Goal: Transaction & Acquisition: Download file/media

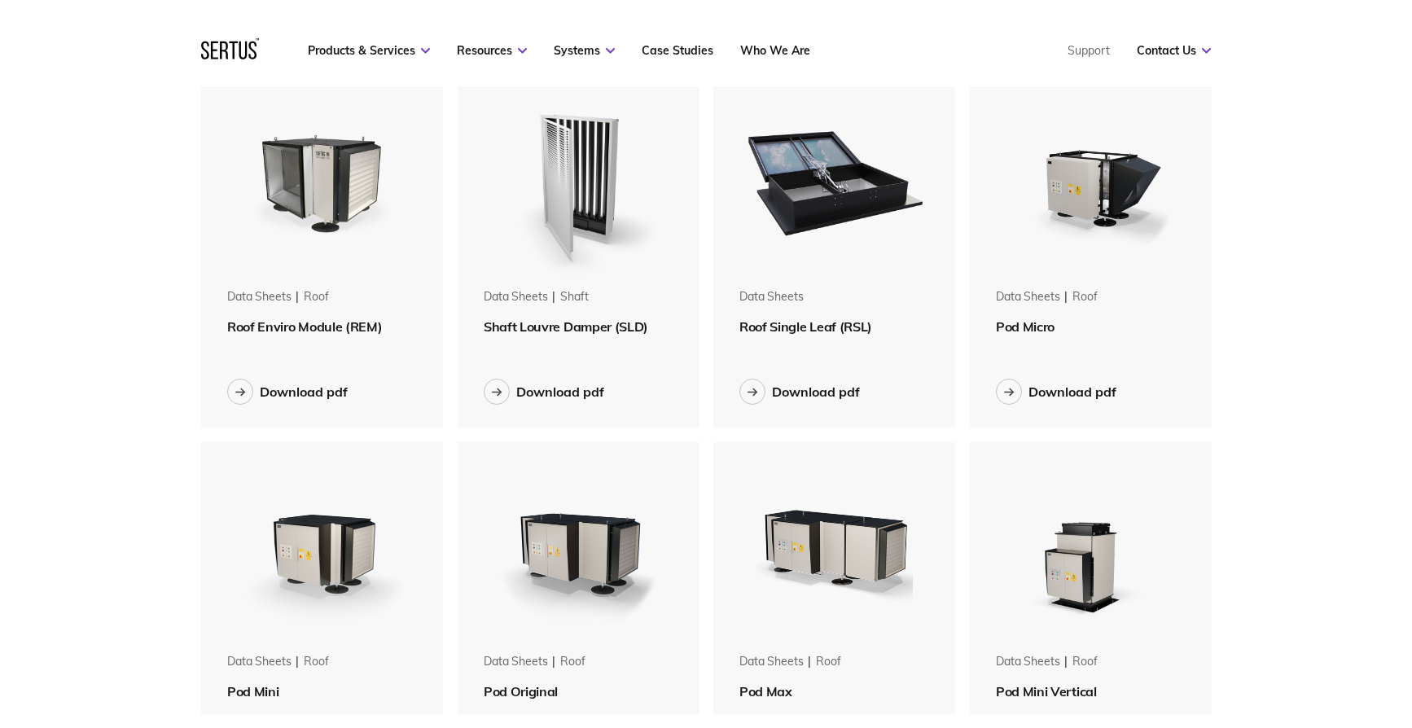
scroll to position [81, 0]
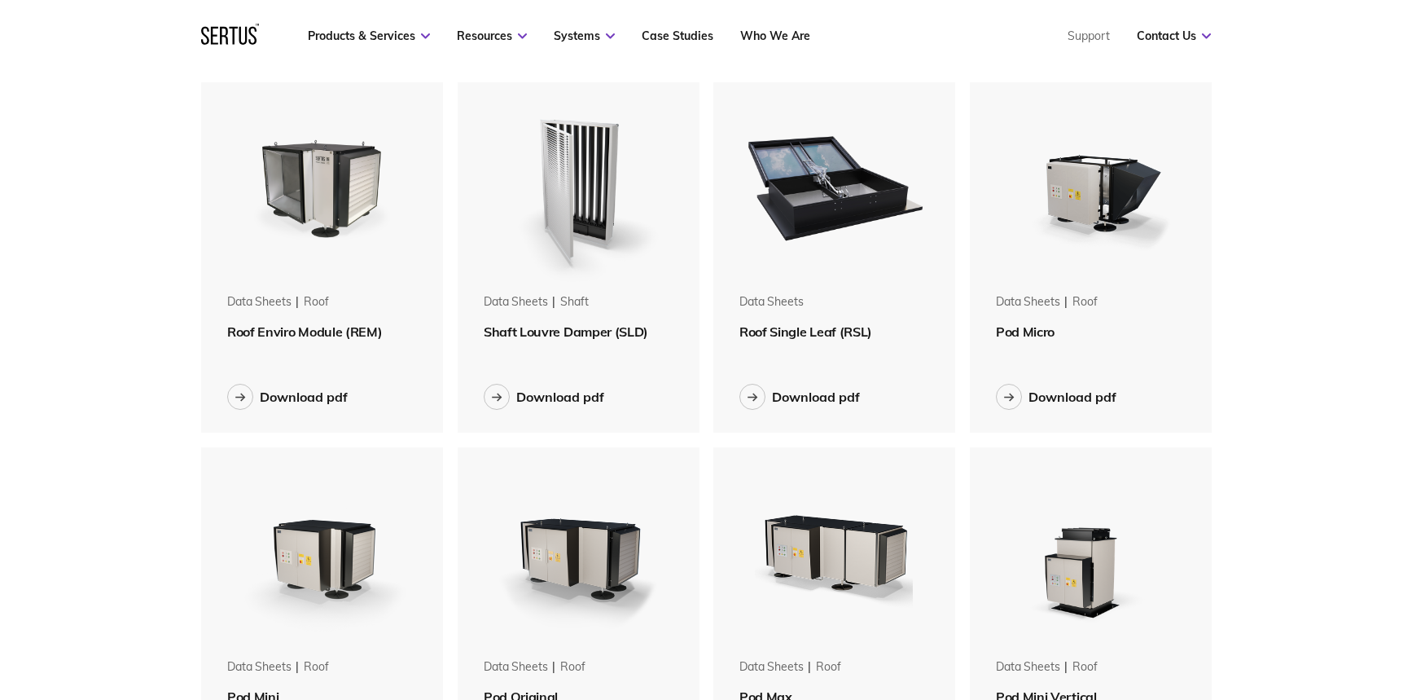
click at [797, 331] on span "Roof Single Leaf (RSL)" at bounding box center [805, 331] width 133 height 16
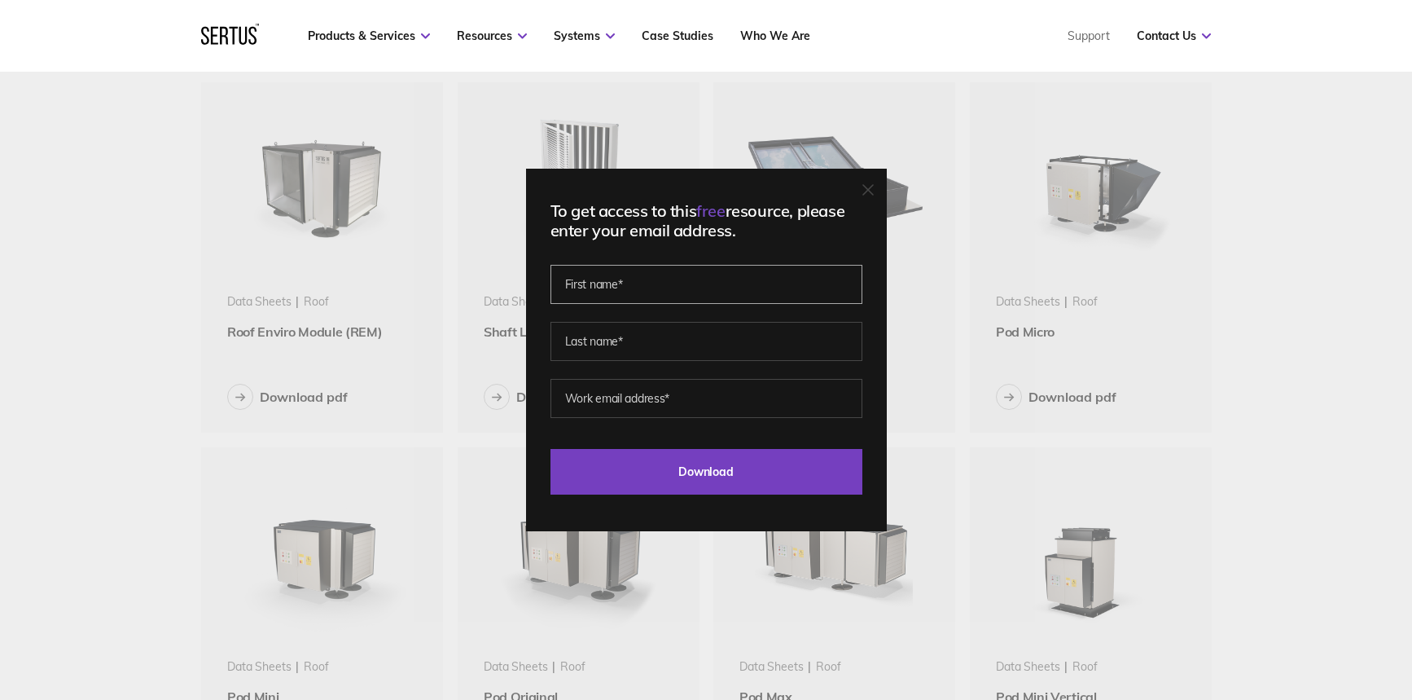
click at [673, 287] on input "text" at bounding box center [706, 284] width 312 height 39
type input "[PERSON_NAME]"
type input "Shepherd"
type input "[EMAIL_ADDRESS][DOMAIN_NAME]"
click at [550, 449] on input "Download" at bounding box center [706, 472] width 312 height 46
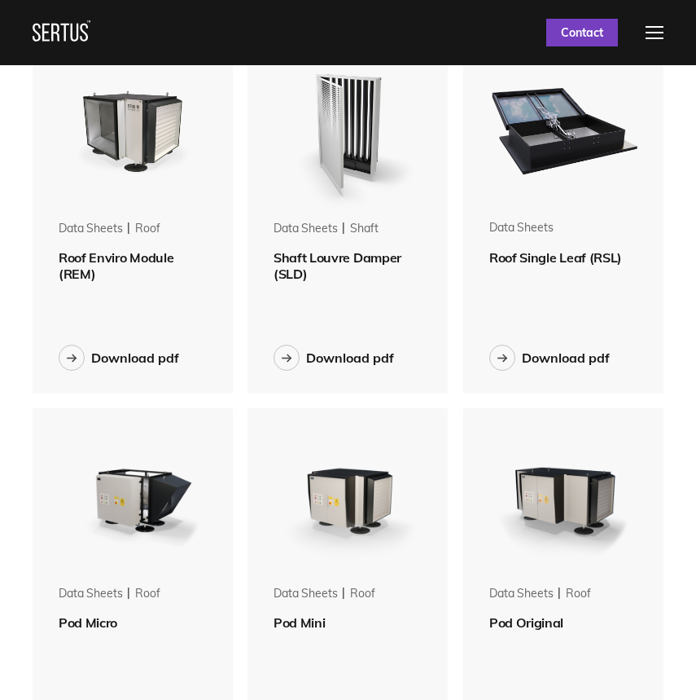
scroll to position [0, 0]
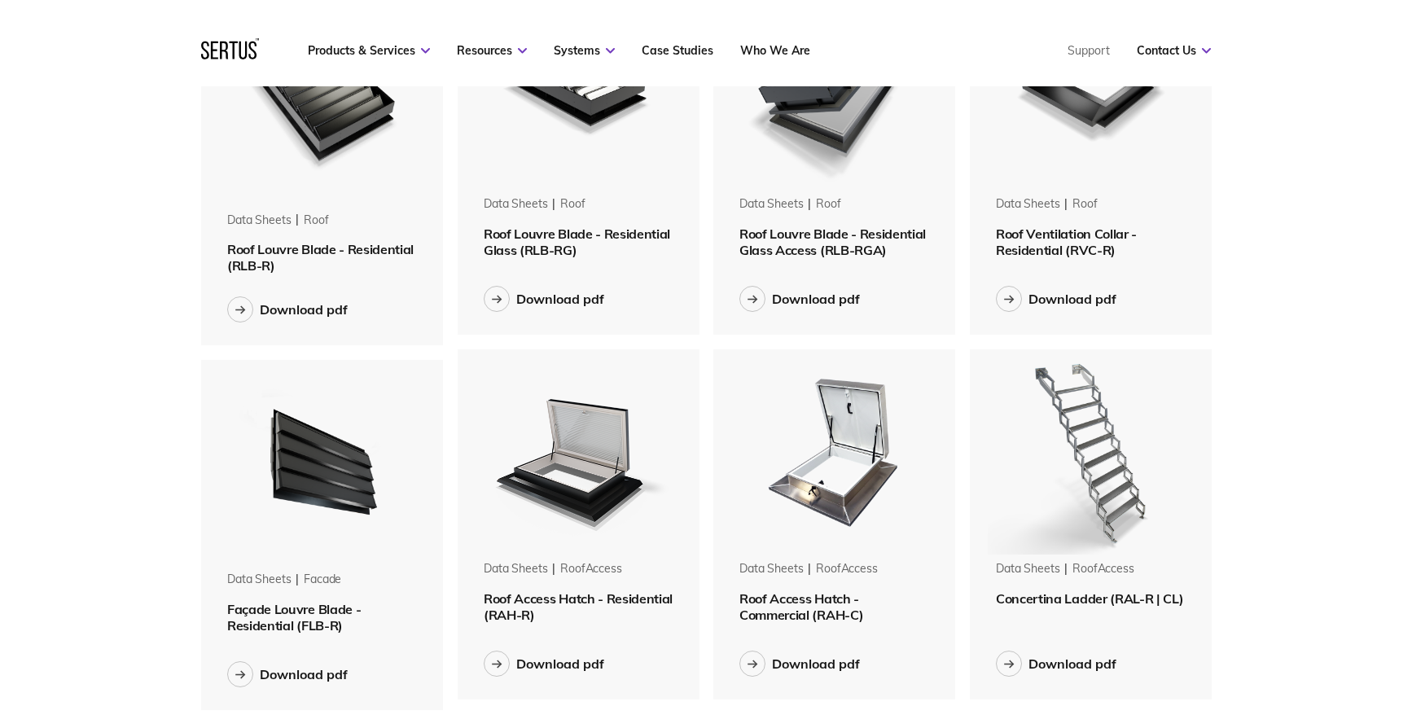
scroll to position [1303, 0]
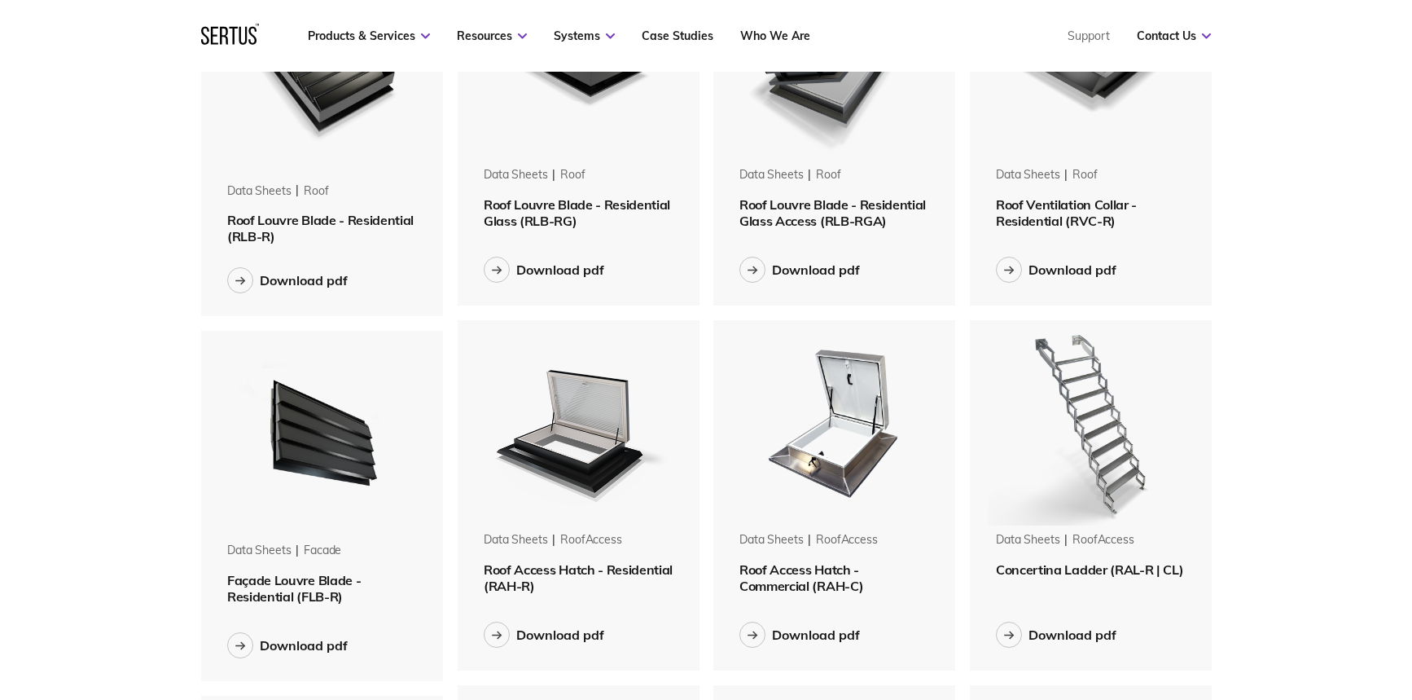
click at [801, 569] on span "Roof Access Hatch - Commercial (RAH-C)" at bounding box center [801, 577] width 124 height 33
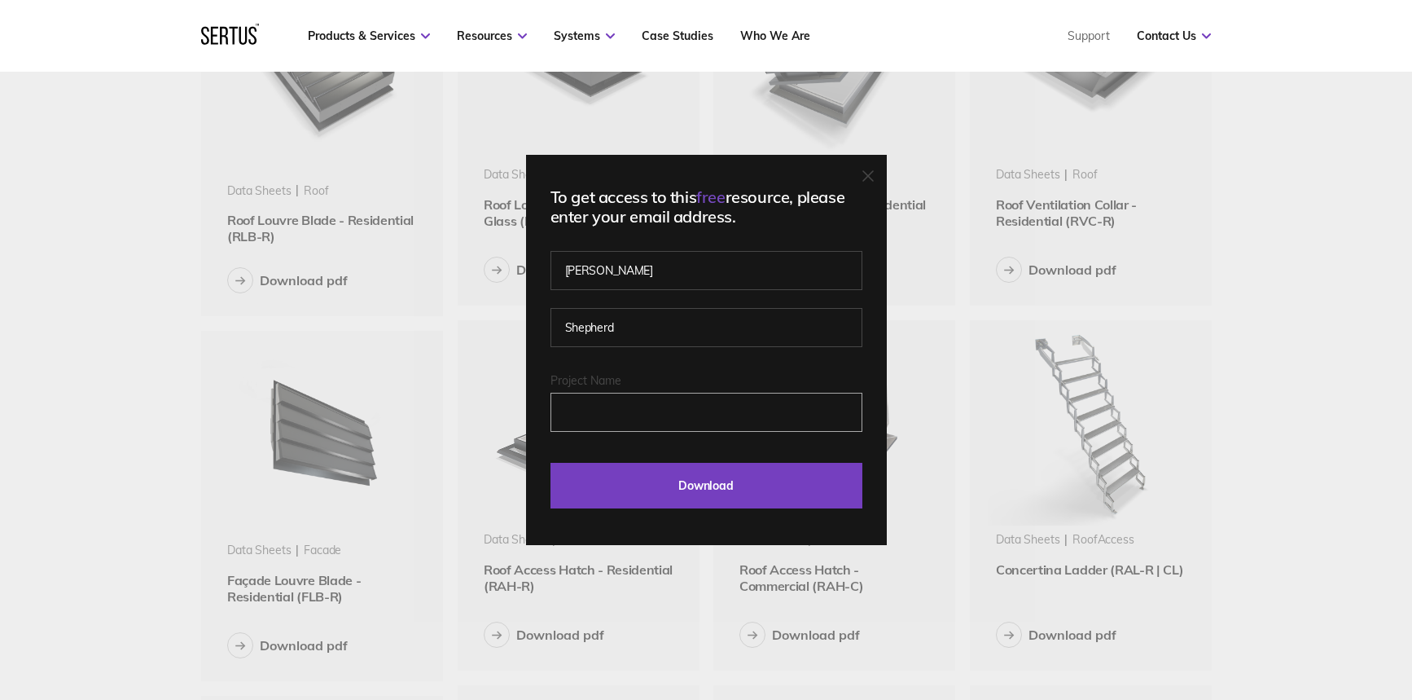
click at [621, 416] on input "Project Name" at bounding box center [706, 412] width 312 height 39
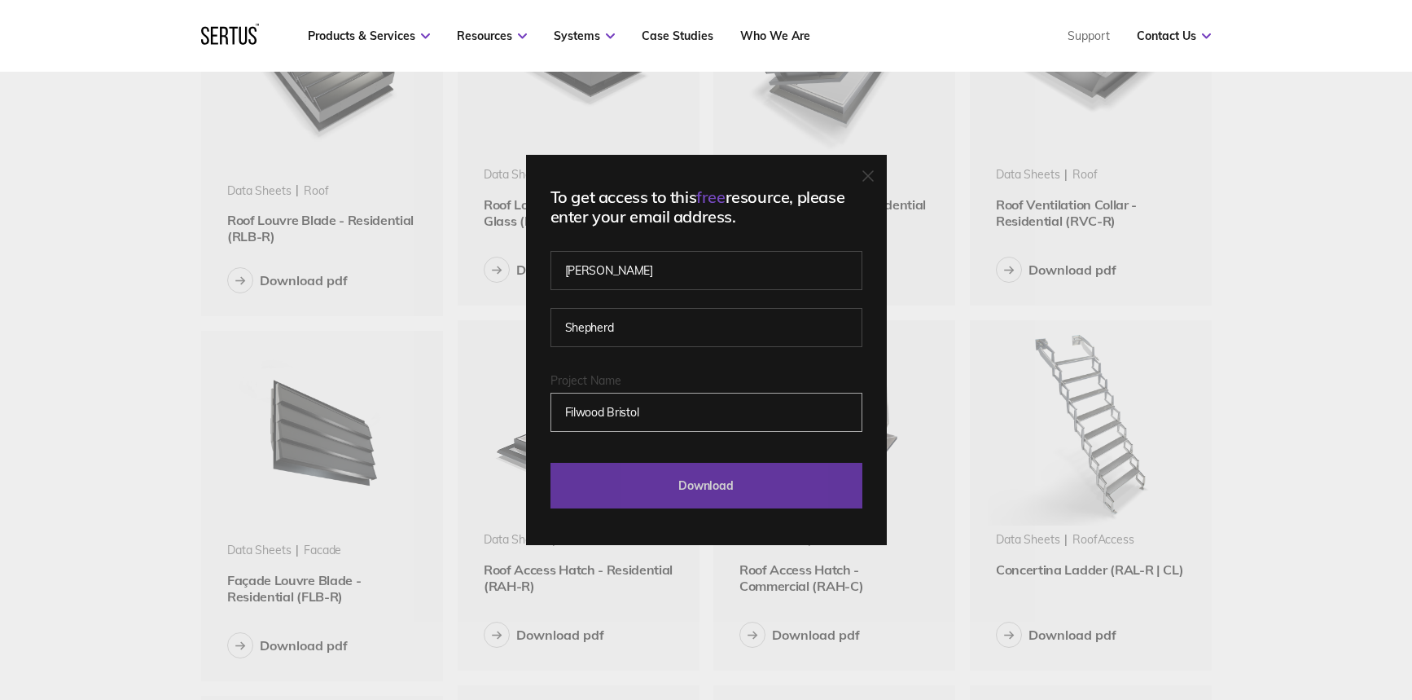
type input "Filwood Bristol"
click at [676, 497] on input "Download" at bounding box center [706, 486] width 312 height 46
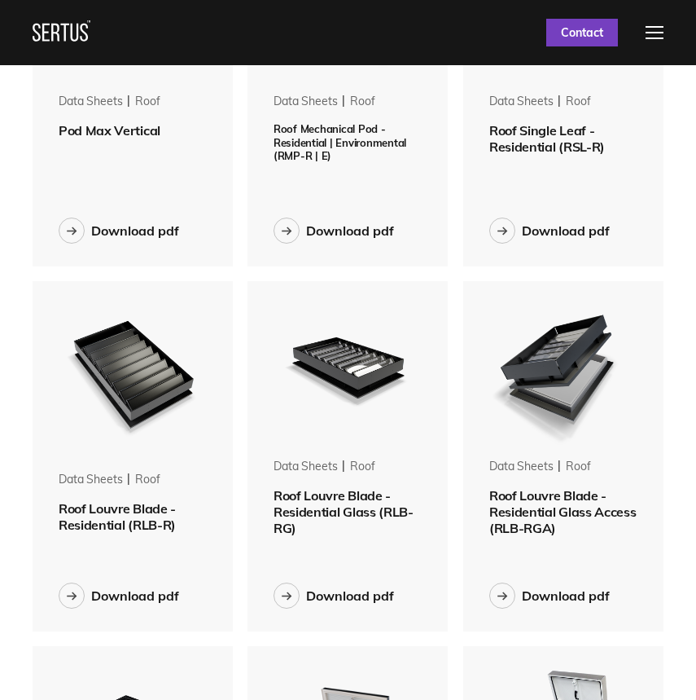
scroll to position [2932, 660]
